Goal: Find specific page/section: Find specific page/section

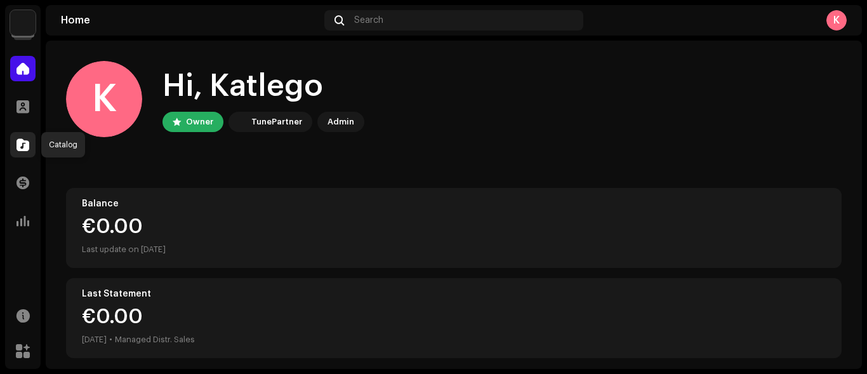
click at [32, 147] on div at bounding box center [22, 144] width 25 height 25
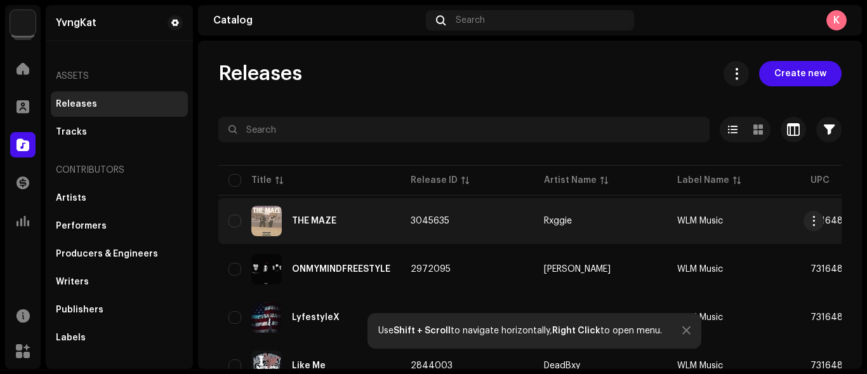
click at [689, 234] on td "WLM Music" at bounding box center [733, 221] width 133 height 46
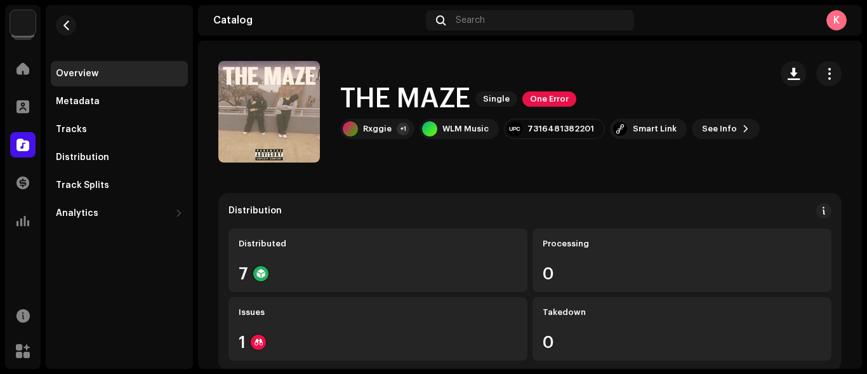
click at [645, 118] on div "THE MAZE Single One Error Rxggie +1 WLM Music 7316481382201 Smart Link See Info" at bounding box center [549, 111] width 419 height 55
click at [620, 143] on div "THE MAZE Single One Error Rxggie +1 WLM Music 7316481382201 Smart Link See Info" at bounding box center [489, 111] width 542 height 101
click at [627, 122] on div "Smart Link" at bounding box center [648, 129] width 77 height 20
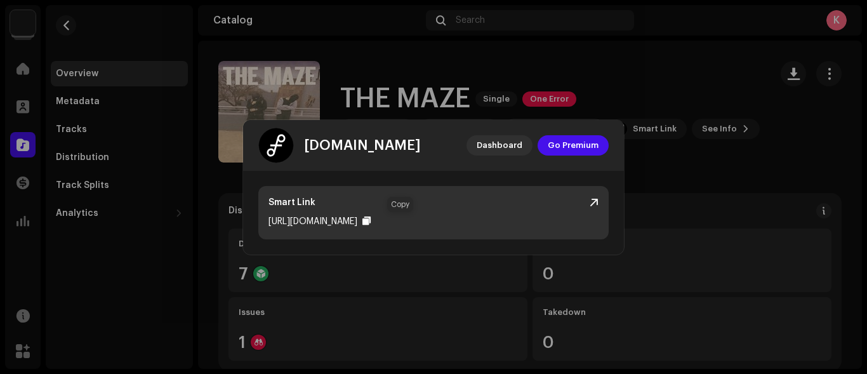
click at [370, 223] on div at bounding box center [366, 221] width 8 height 10
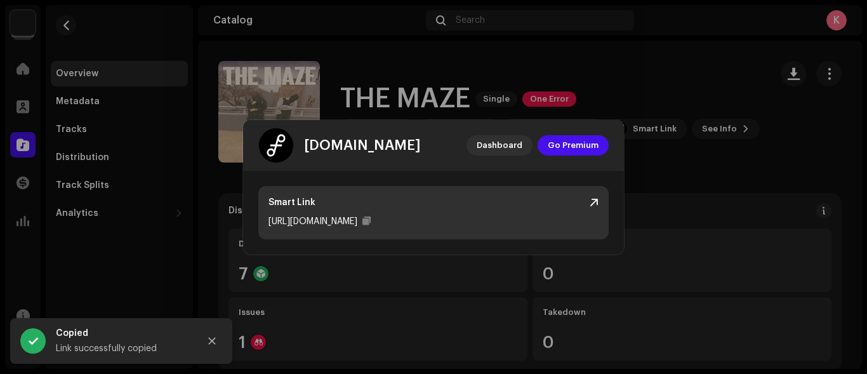
click at [357, 222] on div "[URL][DOMAIN_NAME]" at bounding box center [312, 221] width 89 height 15
